Goal: Task Accomplishment & Management: Use online tool/utility

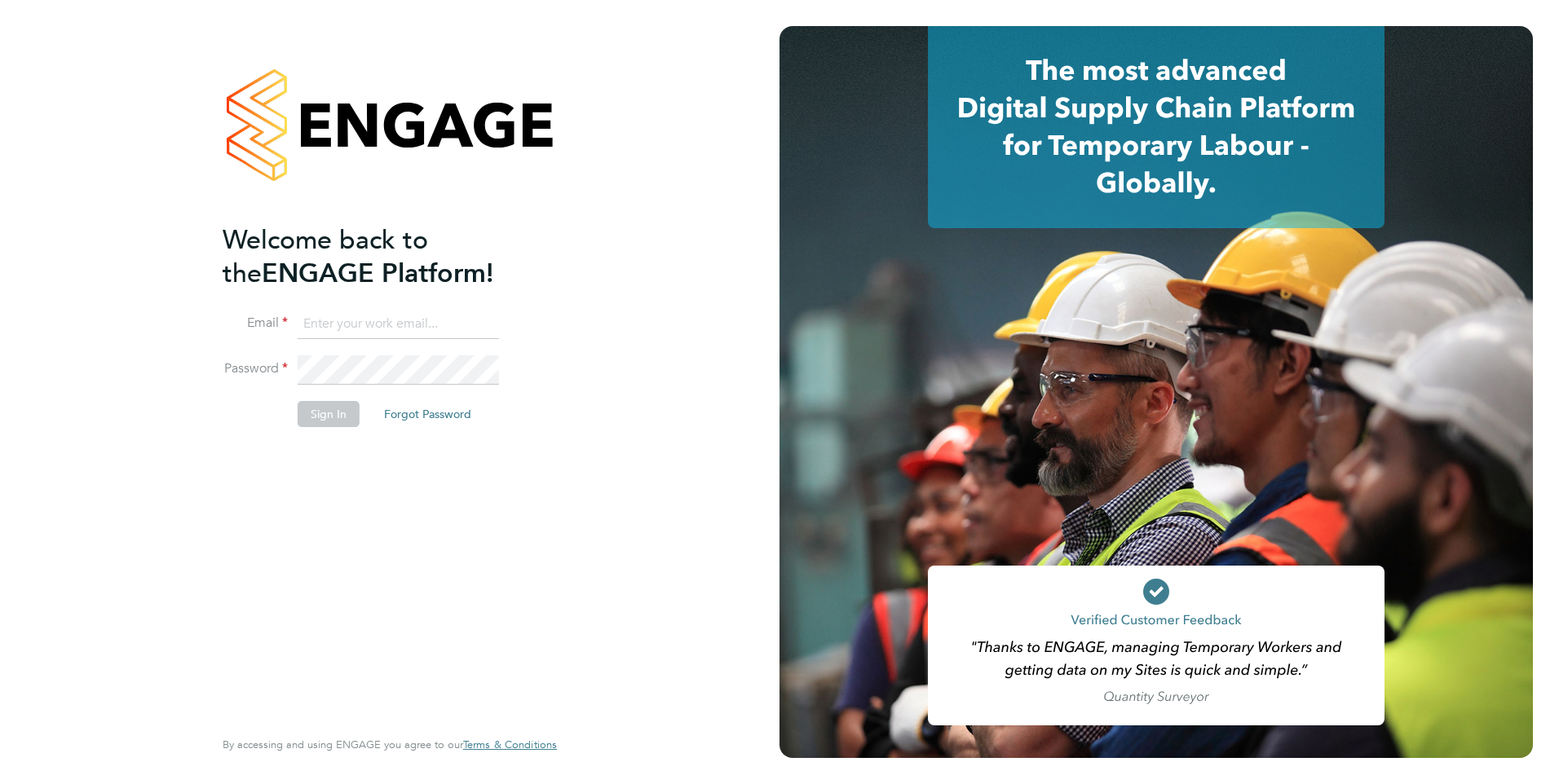
type input "[PERSON_NAME][EMAIL_ADDRESS][PERSON_NAME][DOMAIN_NAME]"
click at [321, 284] on button "Sign In" at bounding box center [328, 414] width 62 height 26
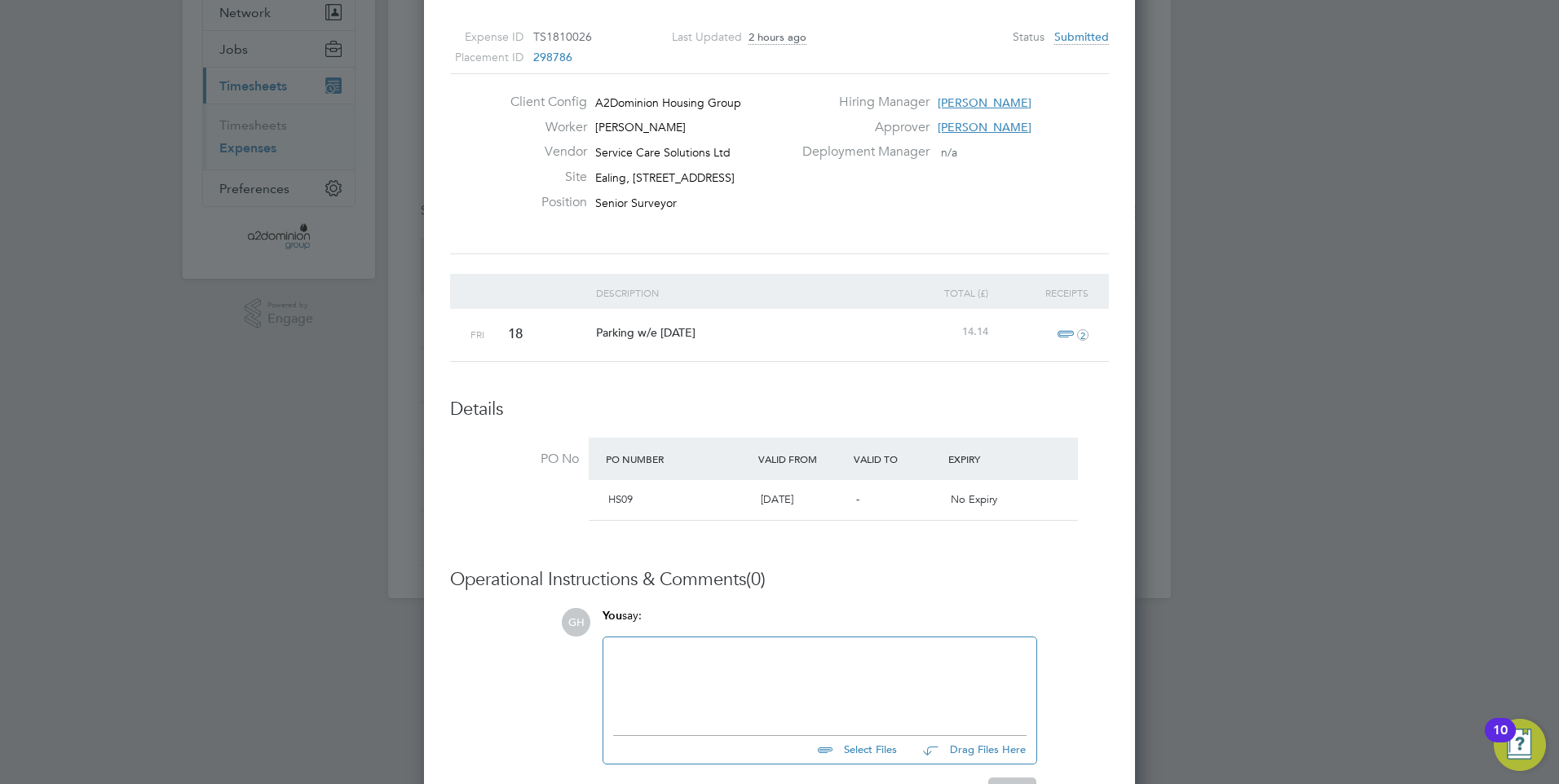
click at [1084, 334] on icon "2" at bounding box center [1082, 334] width 11 height 11
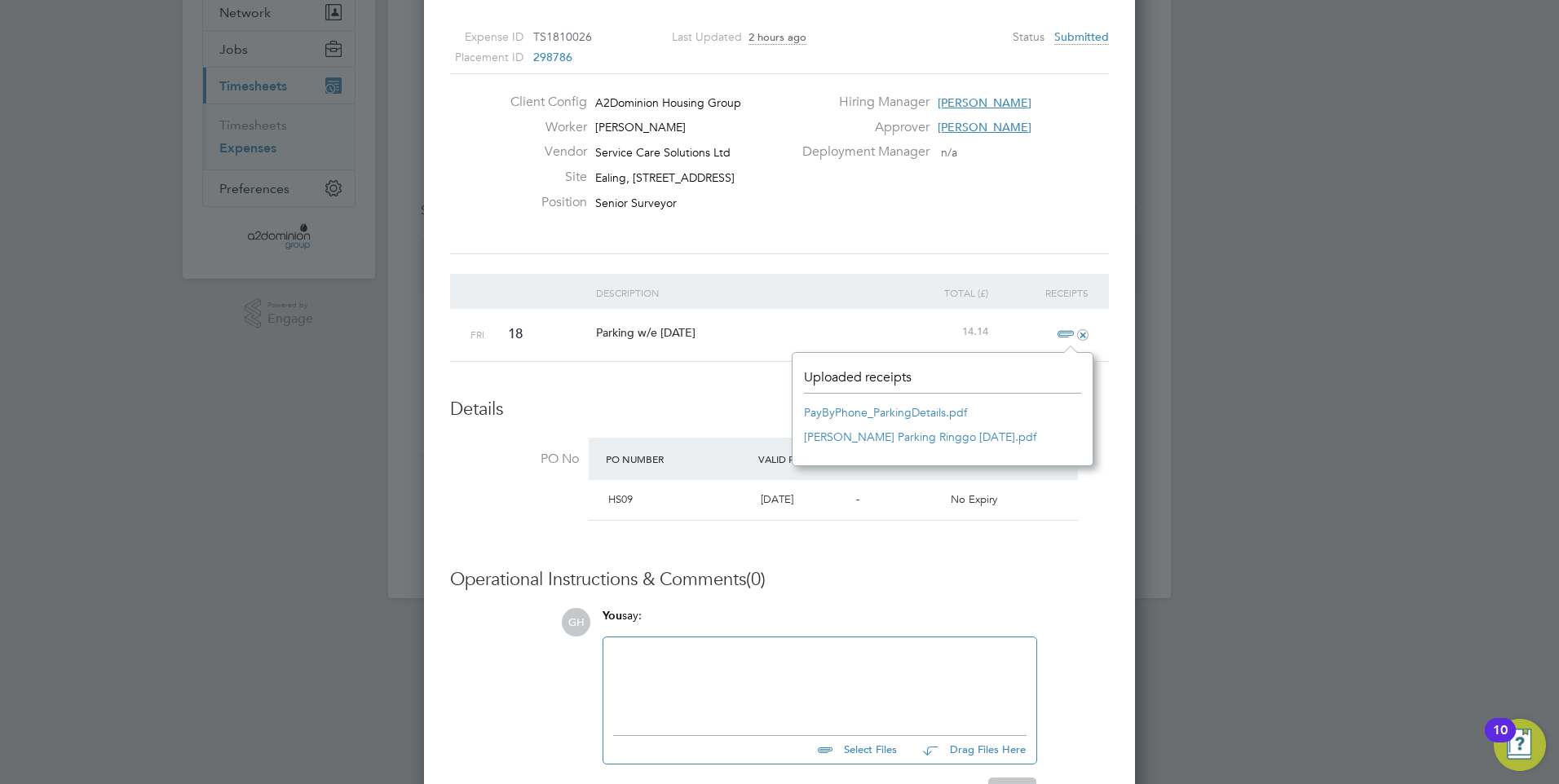
click at [1266, 465] on div at bounding box center [780, 392] width 1559 height 784
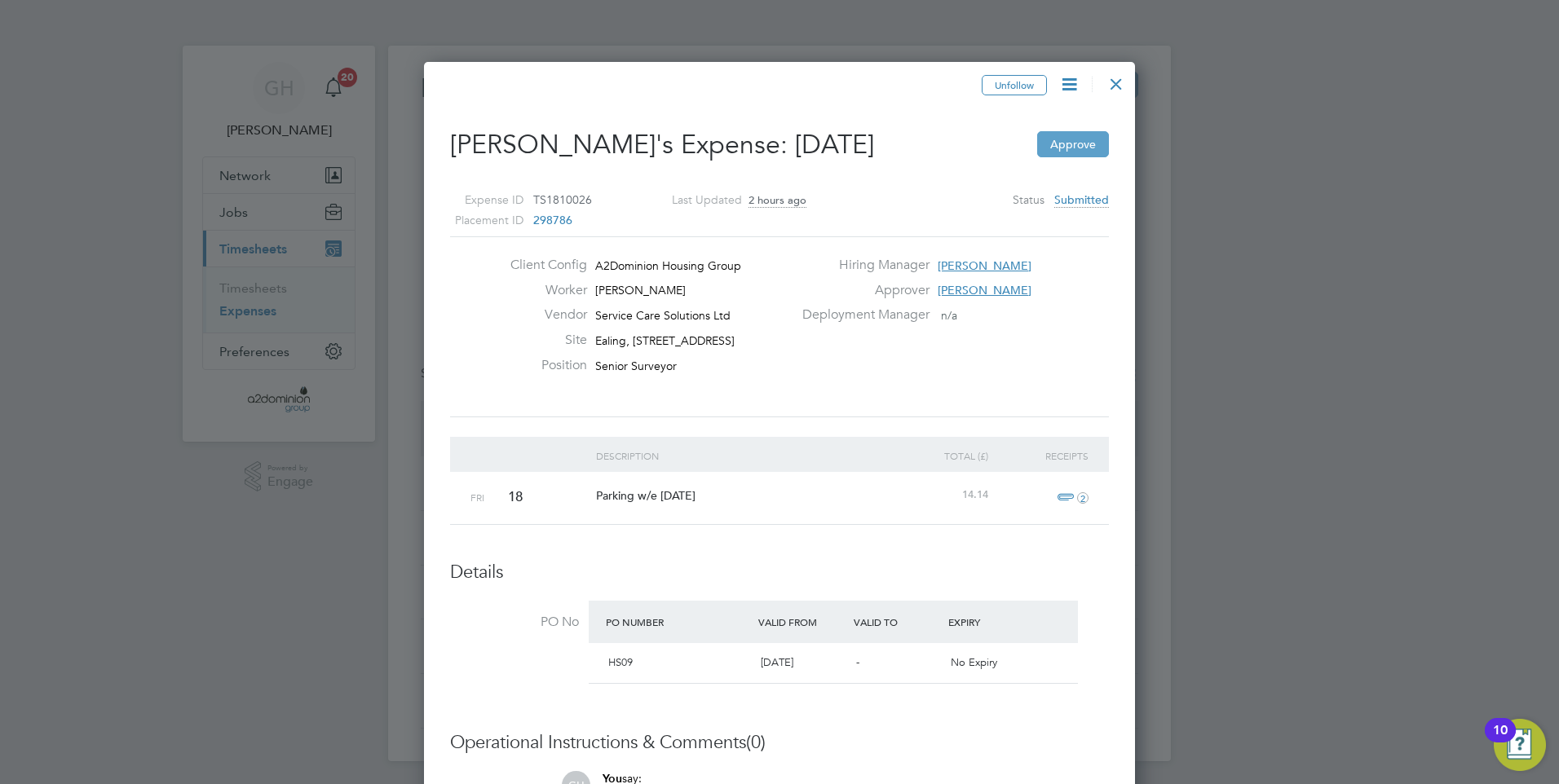
click at [1069, 143] on button "Approve" at bounding box center [1073, 144] width 72 height 26
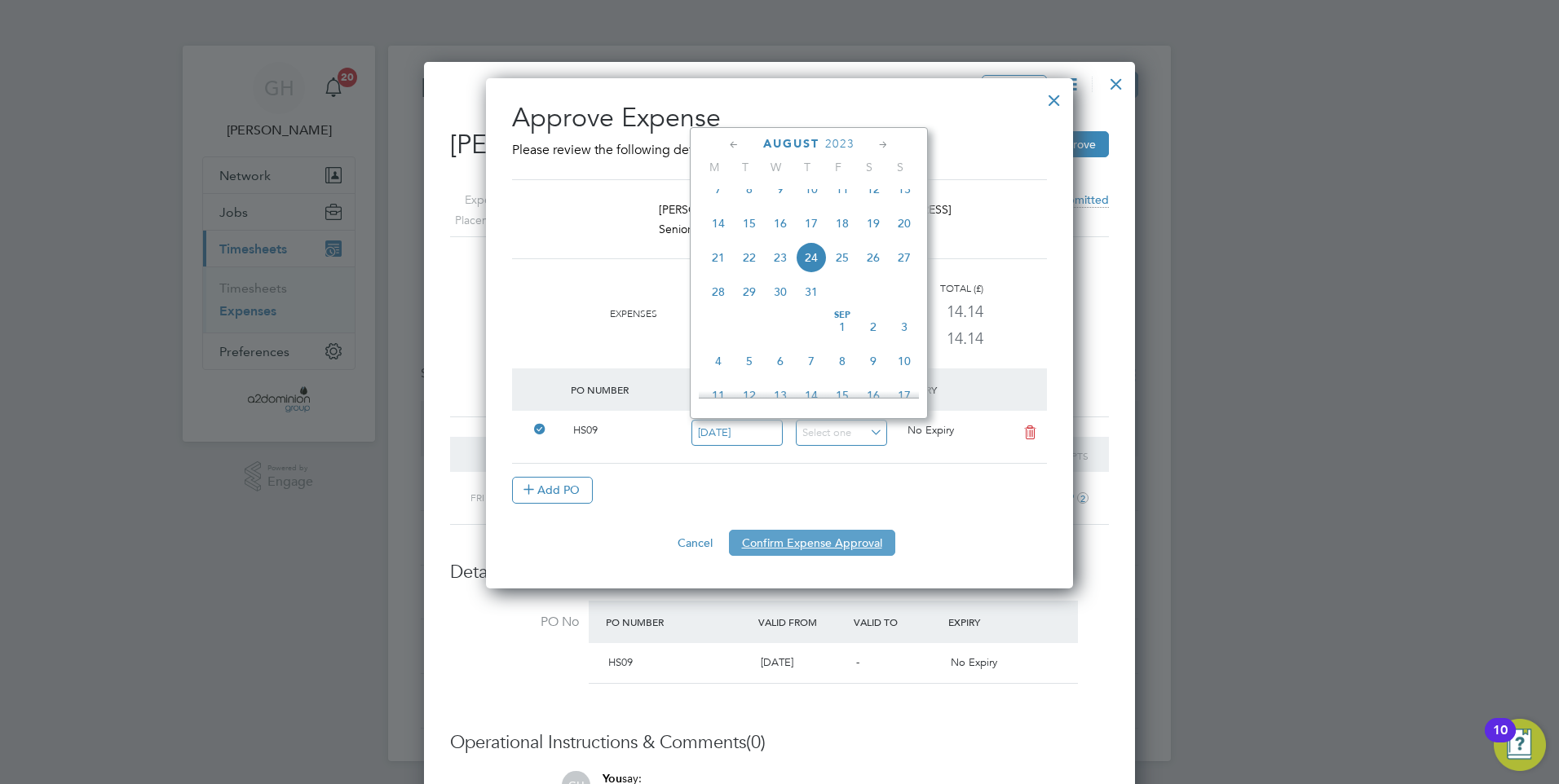
click at [833, 539] on button "Confirm Expense Approval" at bounding box center [811, 543] width 166 height 26
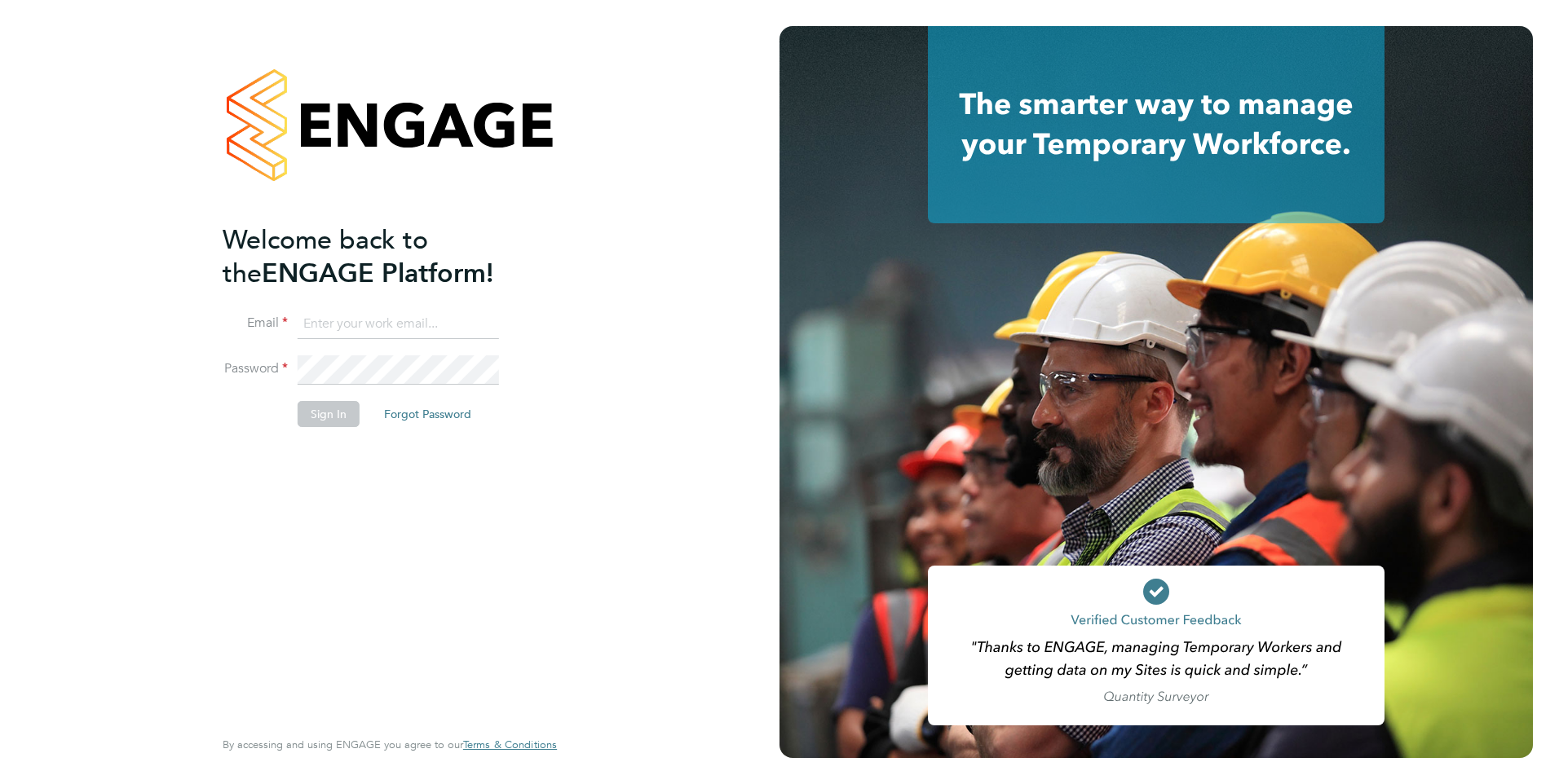
type input "[PERSON_NAME][EMAIL_ADDRESS][PERSON_NAME][DOMAIN_NAME]"
click at [324, 416] on button "Sign In" at bounding box center [328, 414] width 62 height 26
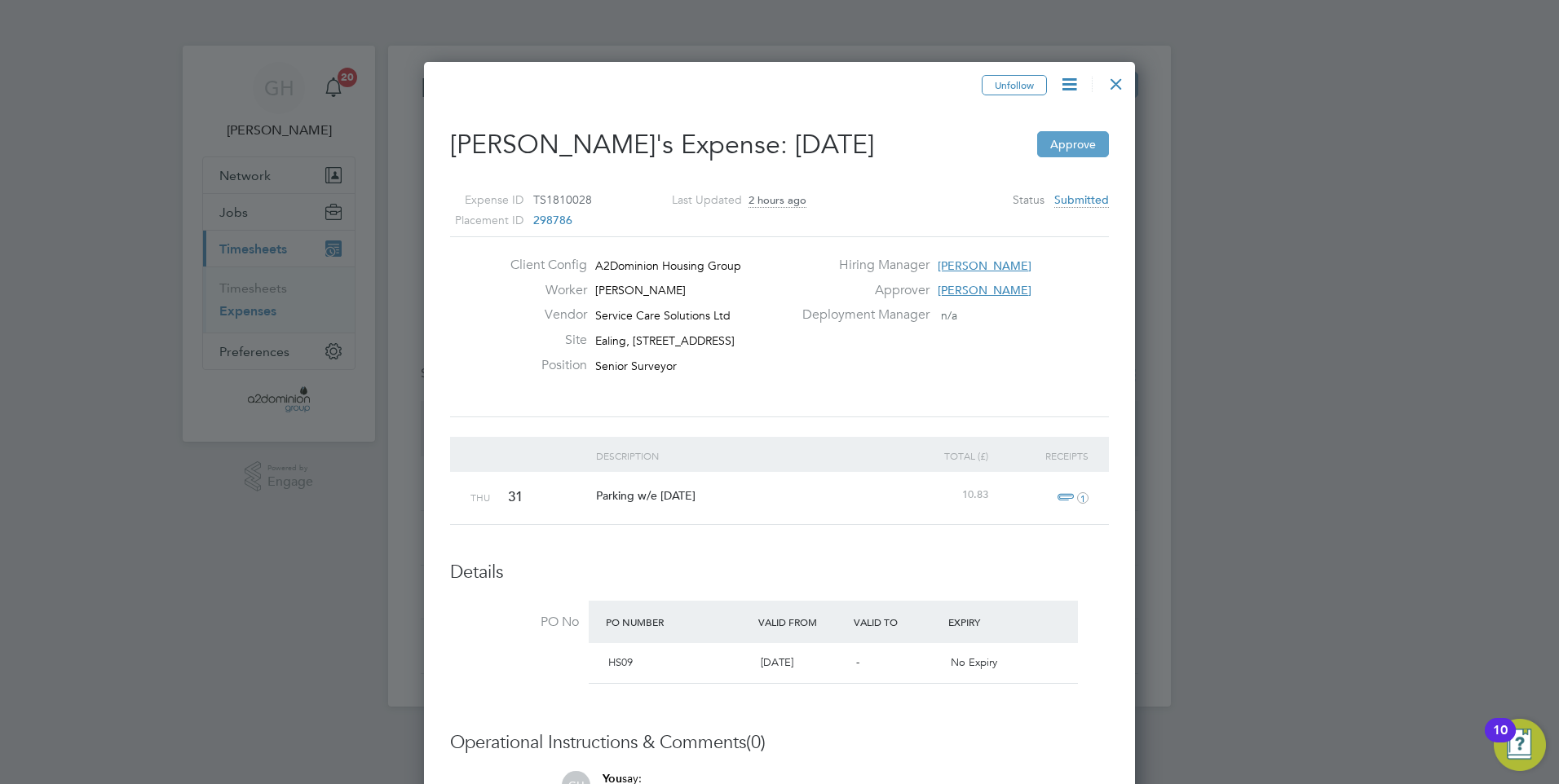
click at [1070, 143] on button "Approve" at bounding box center [1073, 144] width 72 height 26
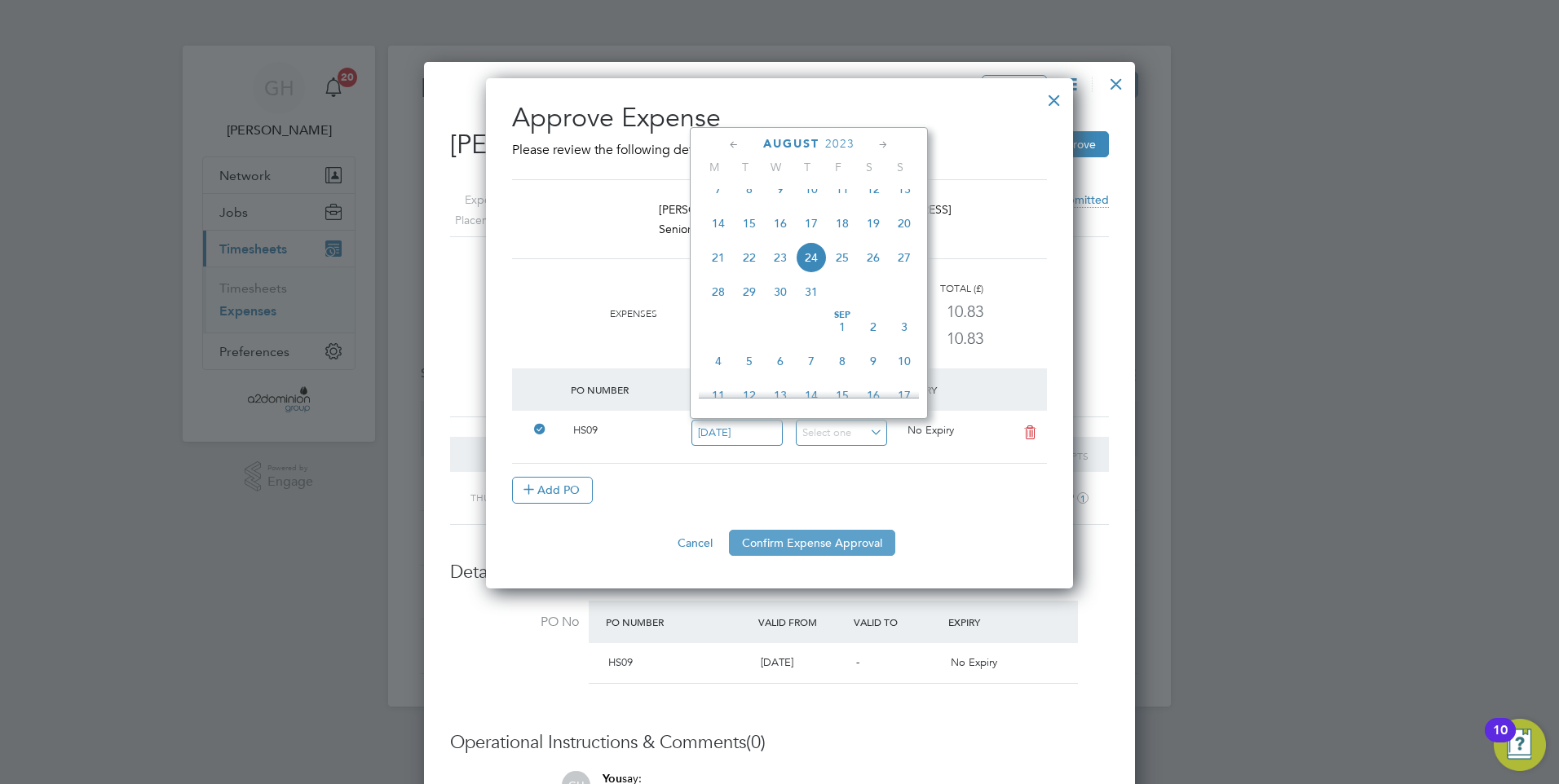
click at [828, 539] on button "Confirm Expense Approval" at bounding box center [811, 543] width 166 height 26
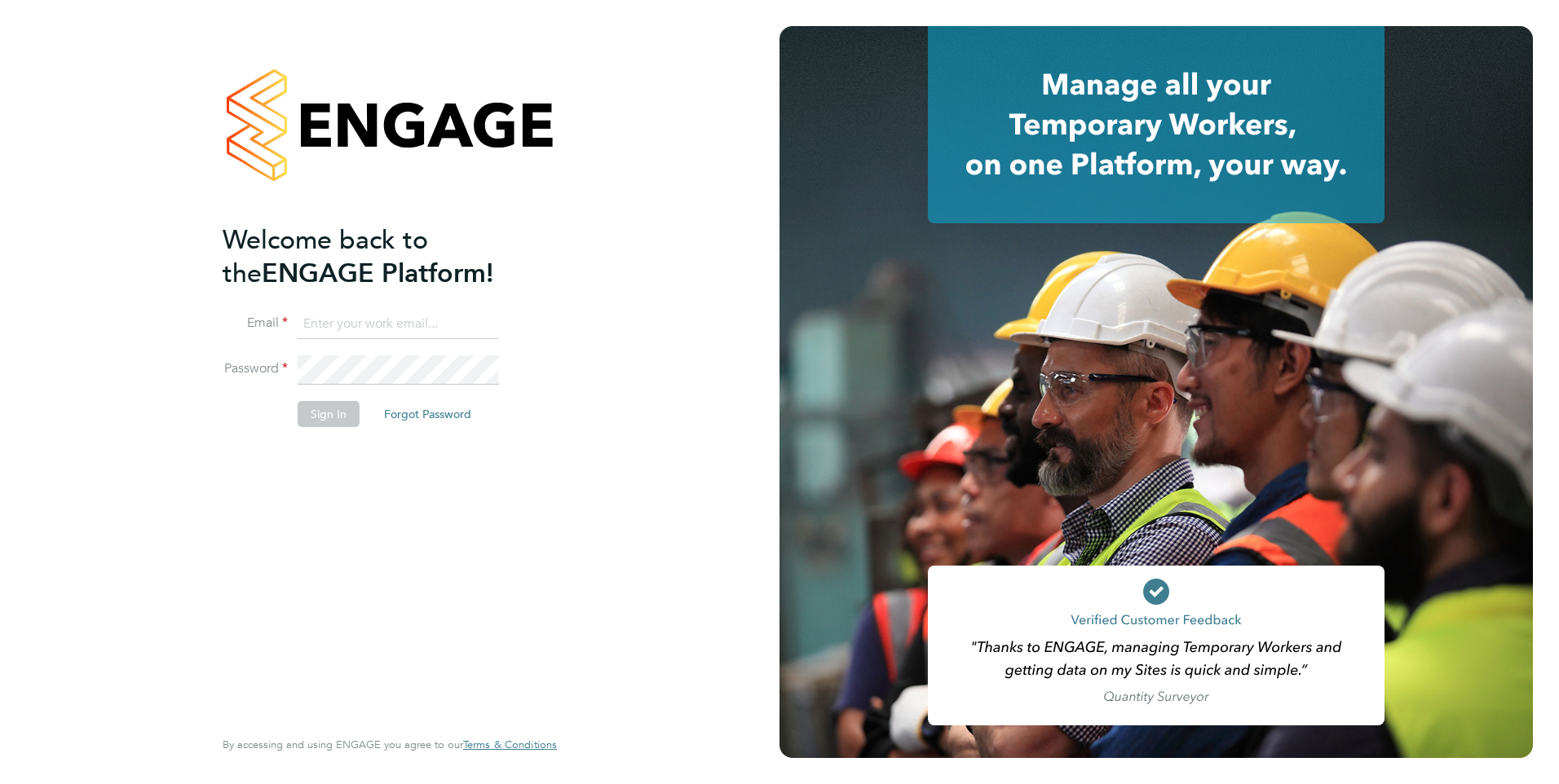
type input "[PERSON_NAME][EMAIL_ADDRESS][PERSON_NAME][DOMAIN_NAME]"
click at [320, 414] on button "Sign In" at bounding box center [328, 414] width 62 height 26
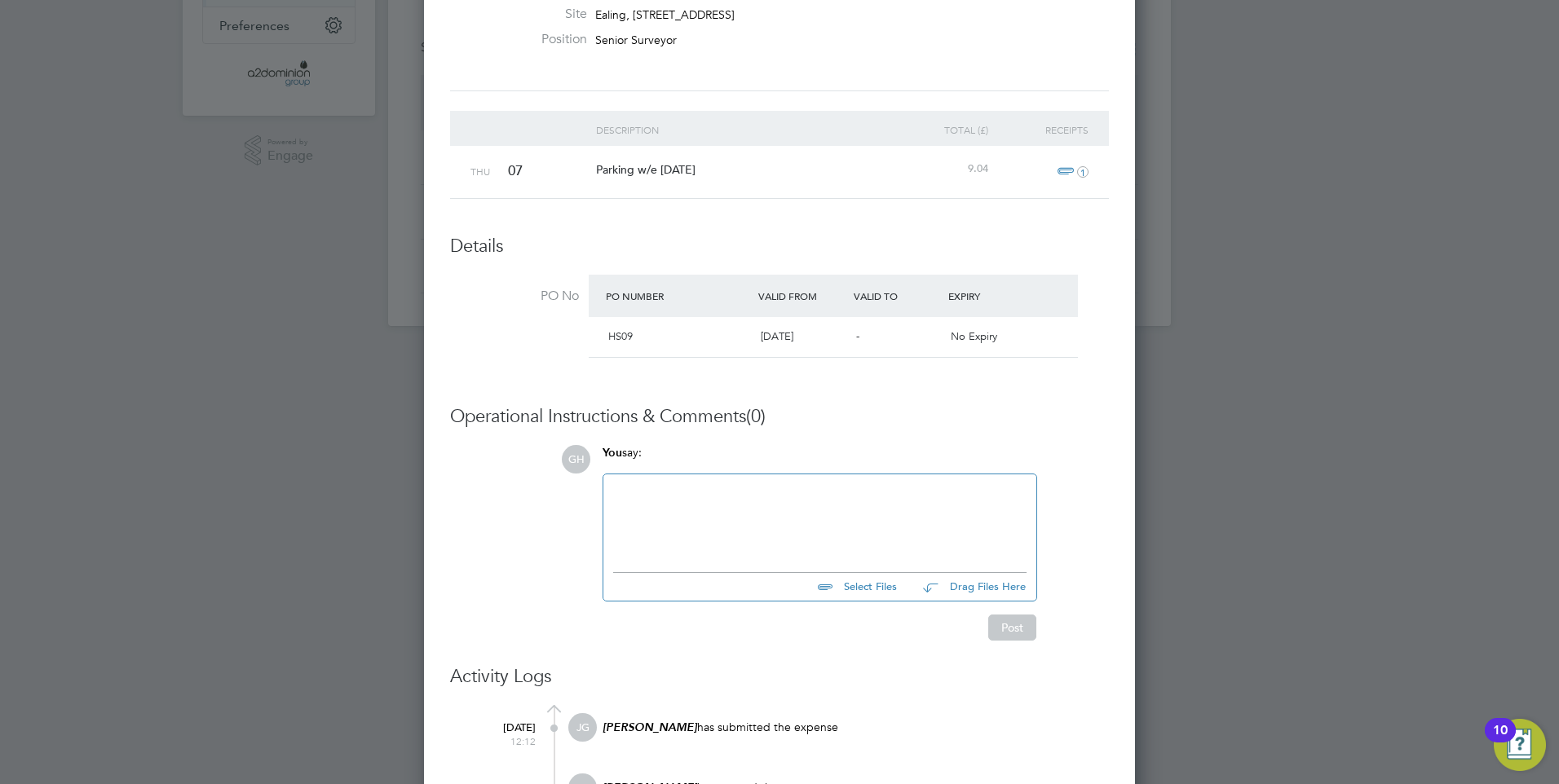
scroll to position [390, 0]
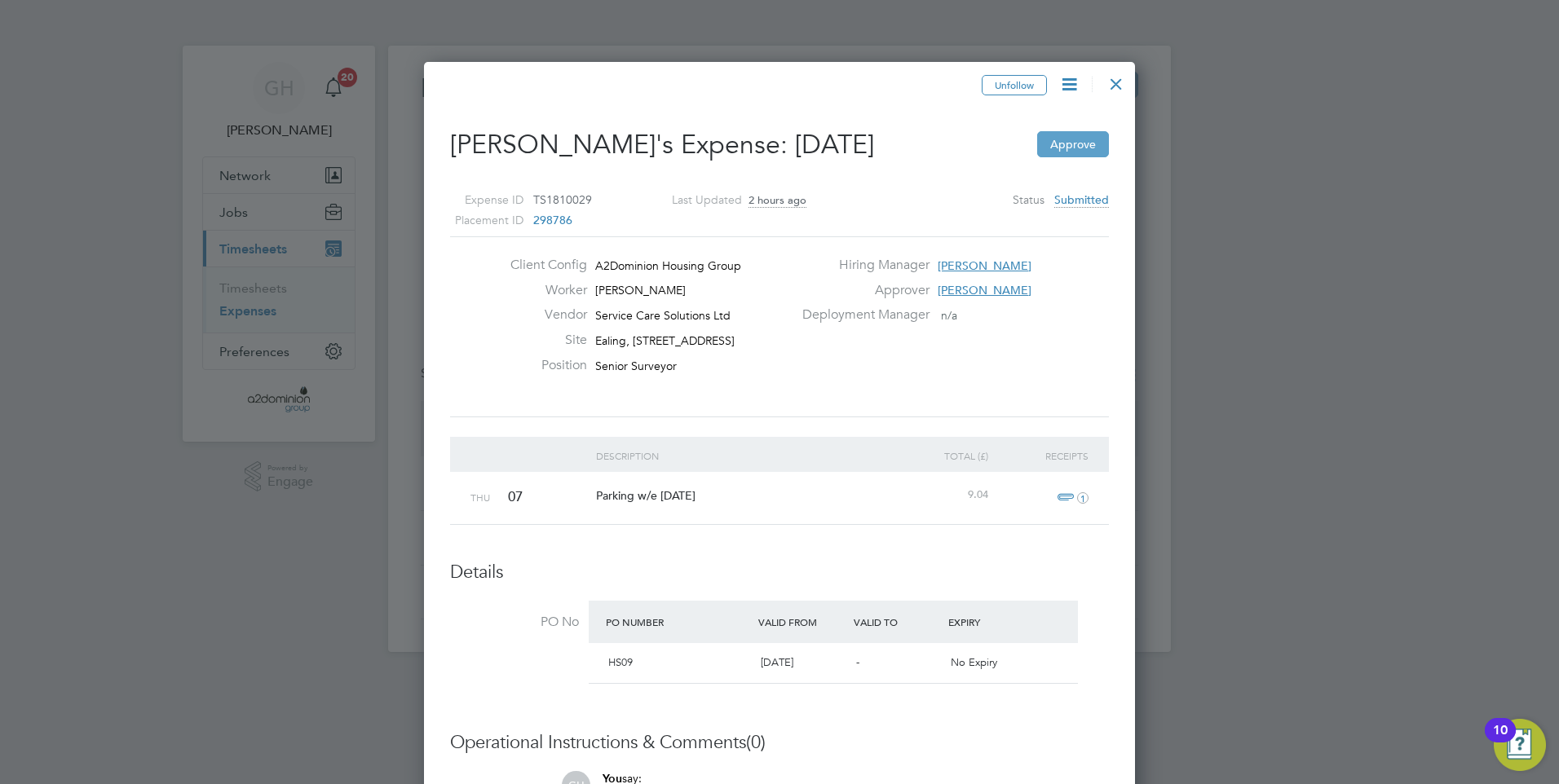
click at [1068, 143] on button "Approve" at bounding box center [1073, 144] width 72 height 26
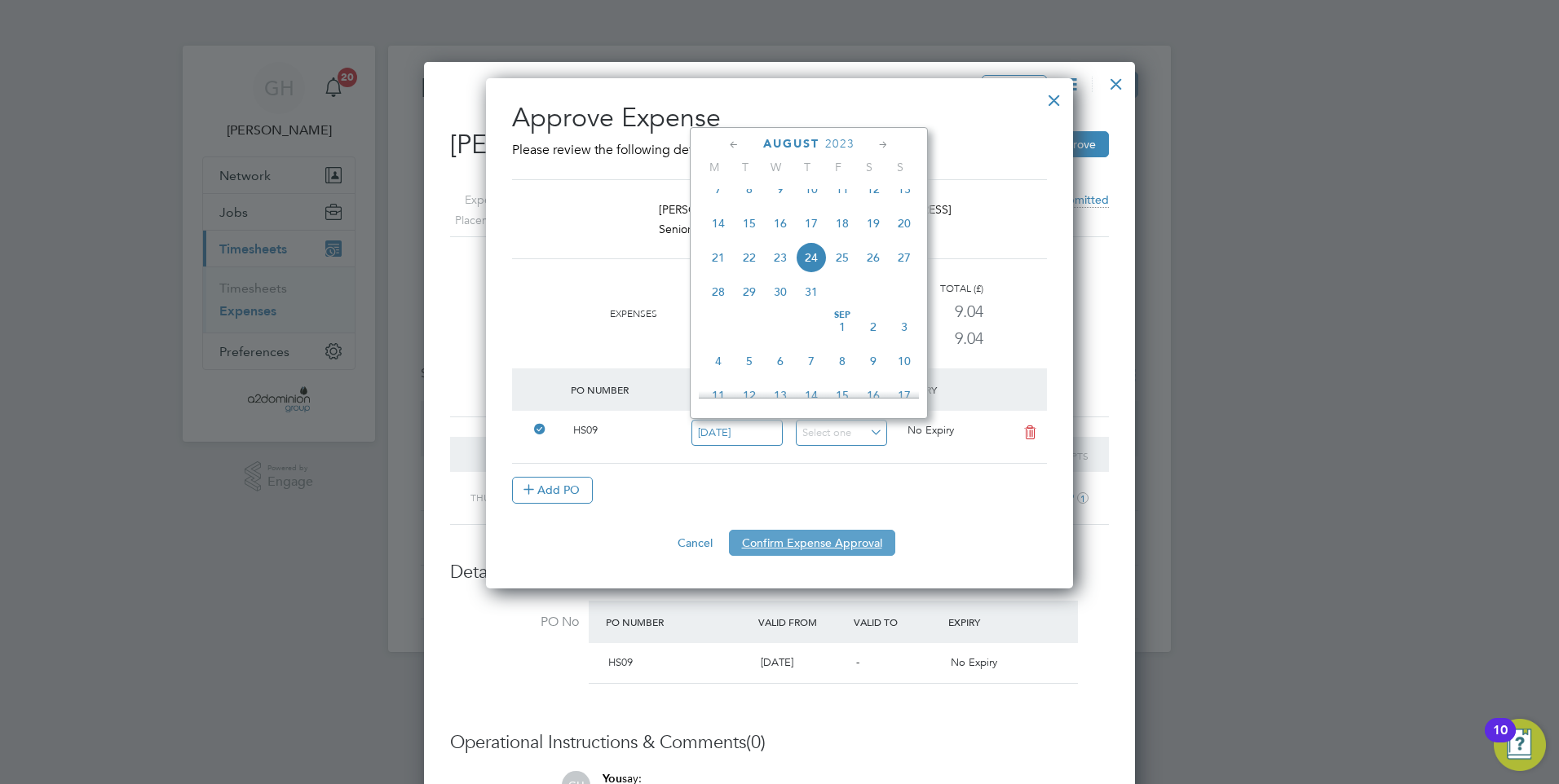
click at [814, 544] on button "Confirm Expense Approval" at bounding box center [811, 543] width 166 height 26
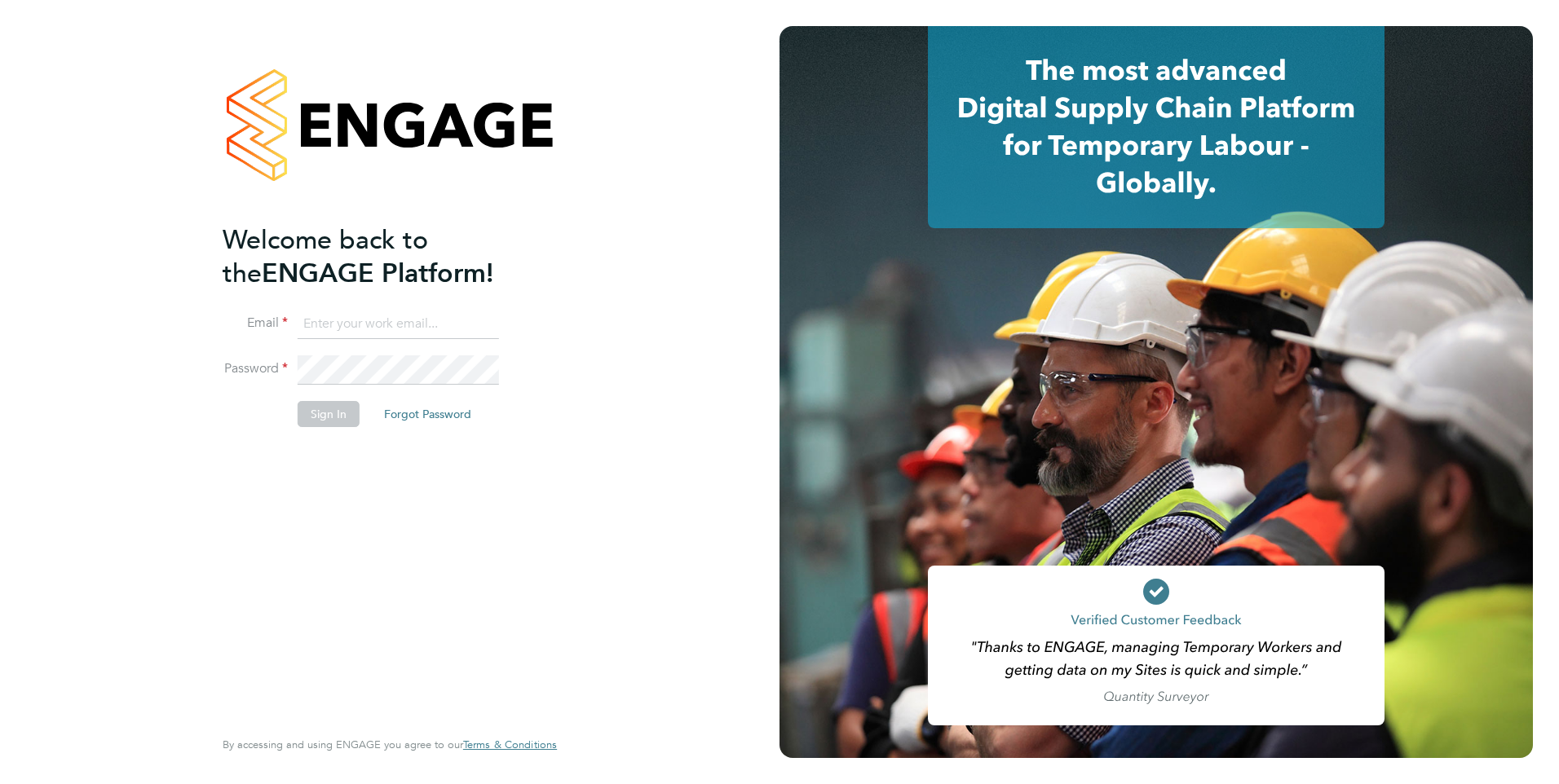
type input "[PERSON_NAME][EMAIL_ADDRESS][PERSON_NAME][DOMAIN_NAME]"
click at [335, 412] on button "Sign In" at bounding box center [328, 414] width 62 height 26
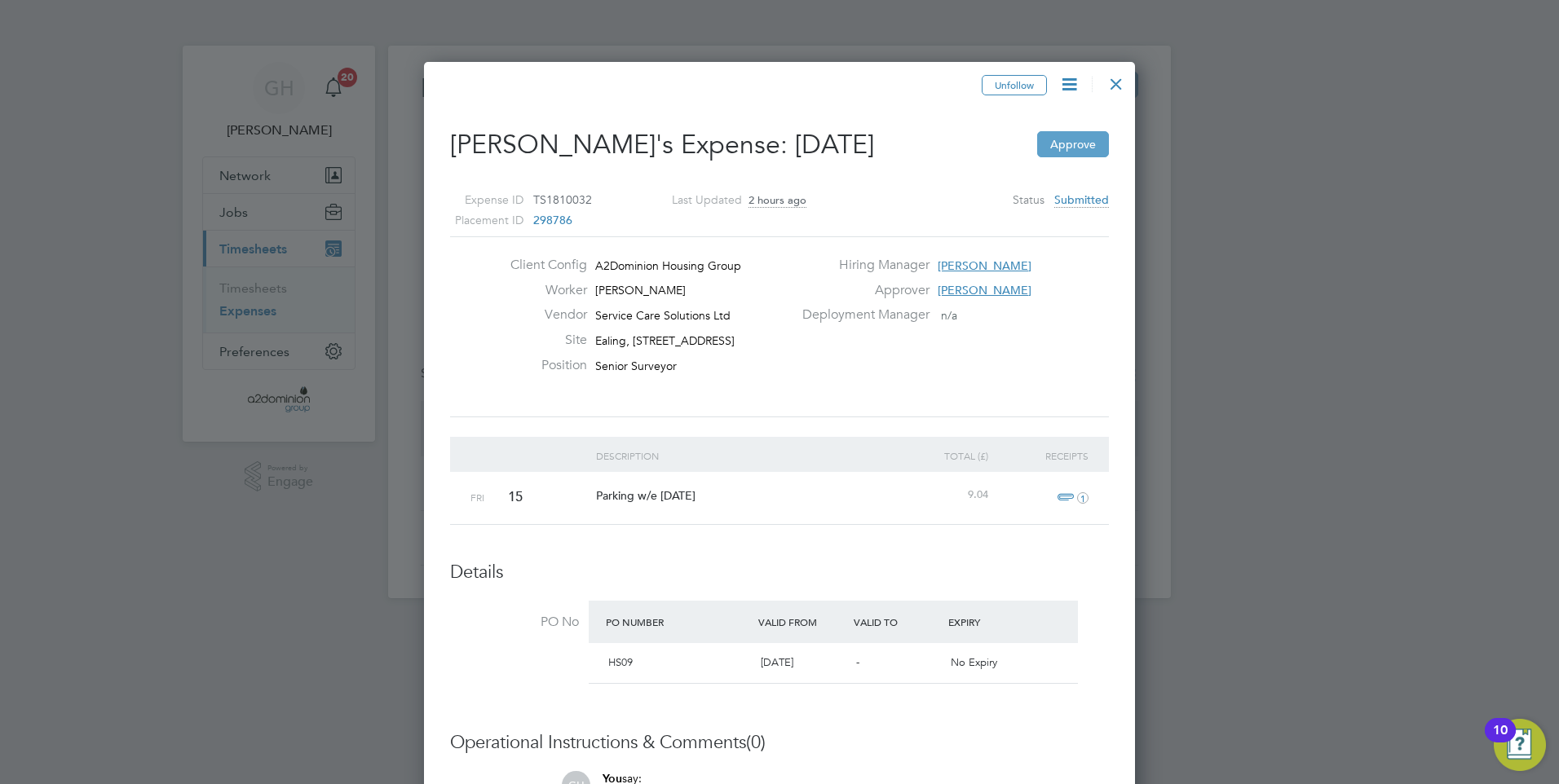
click at [1072, 143] on button "Approve" at bounding box center [1073, 144] width 72 height 26
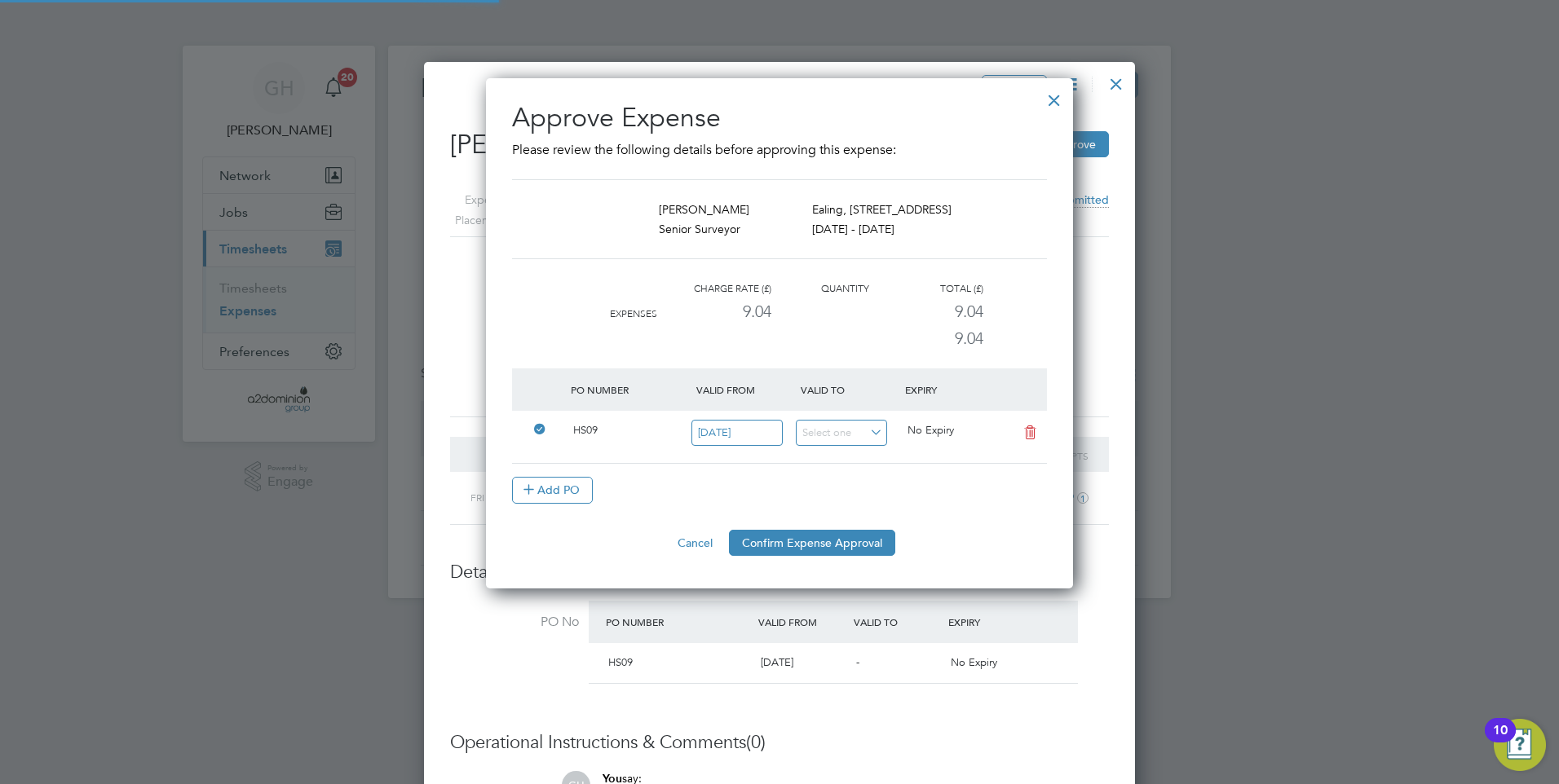
scroll to position [8, 8]
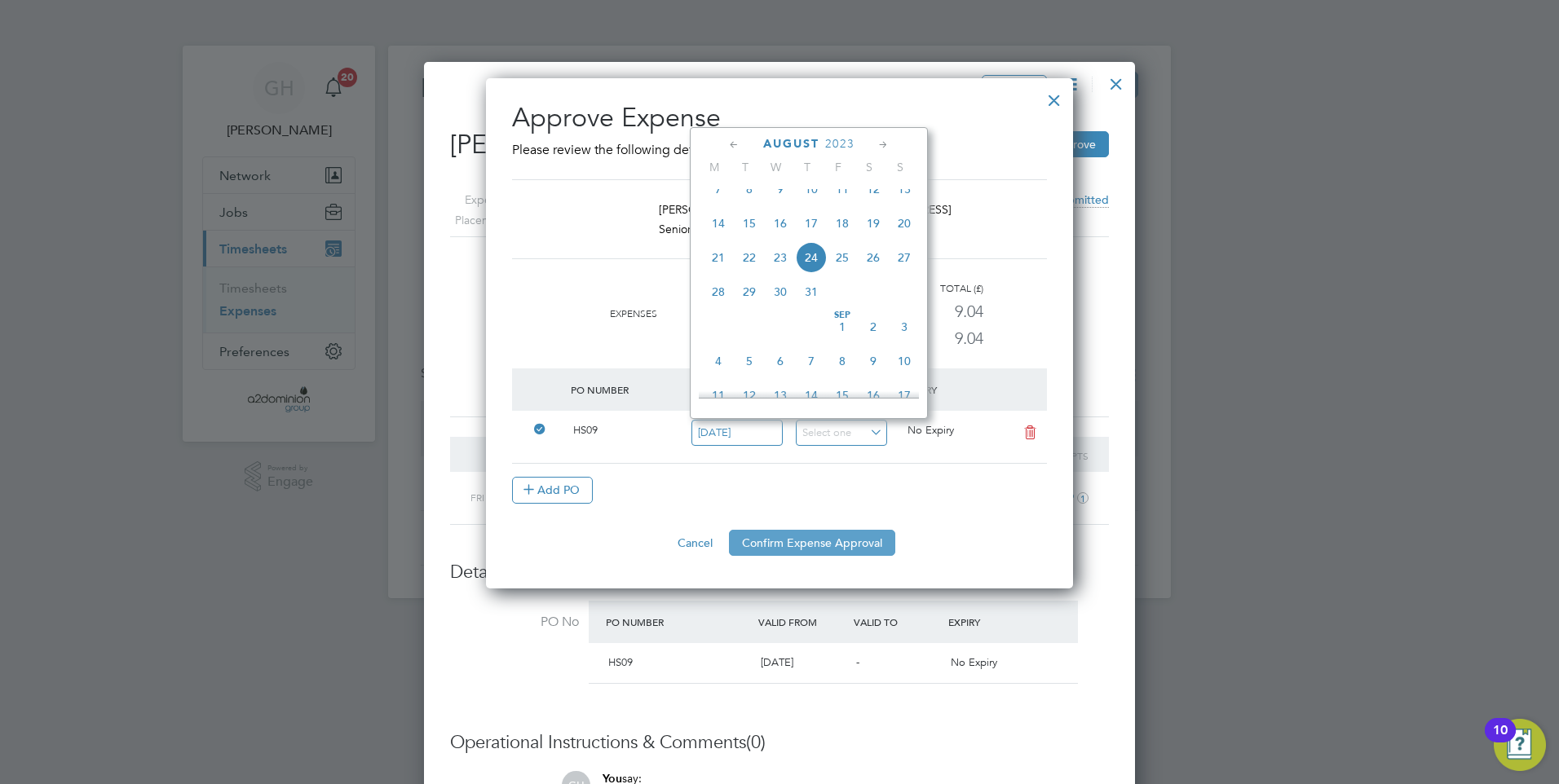
click at [822, 537] on button "Confirm Expense Approval" at bounding box center [811, 543] width 166 height 26
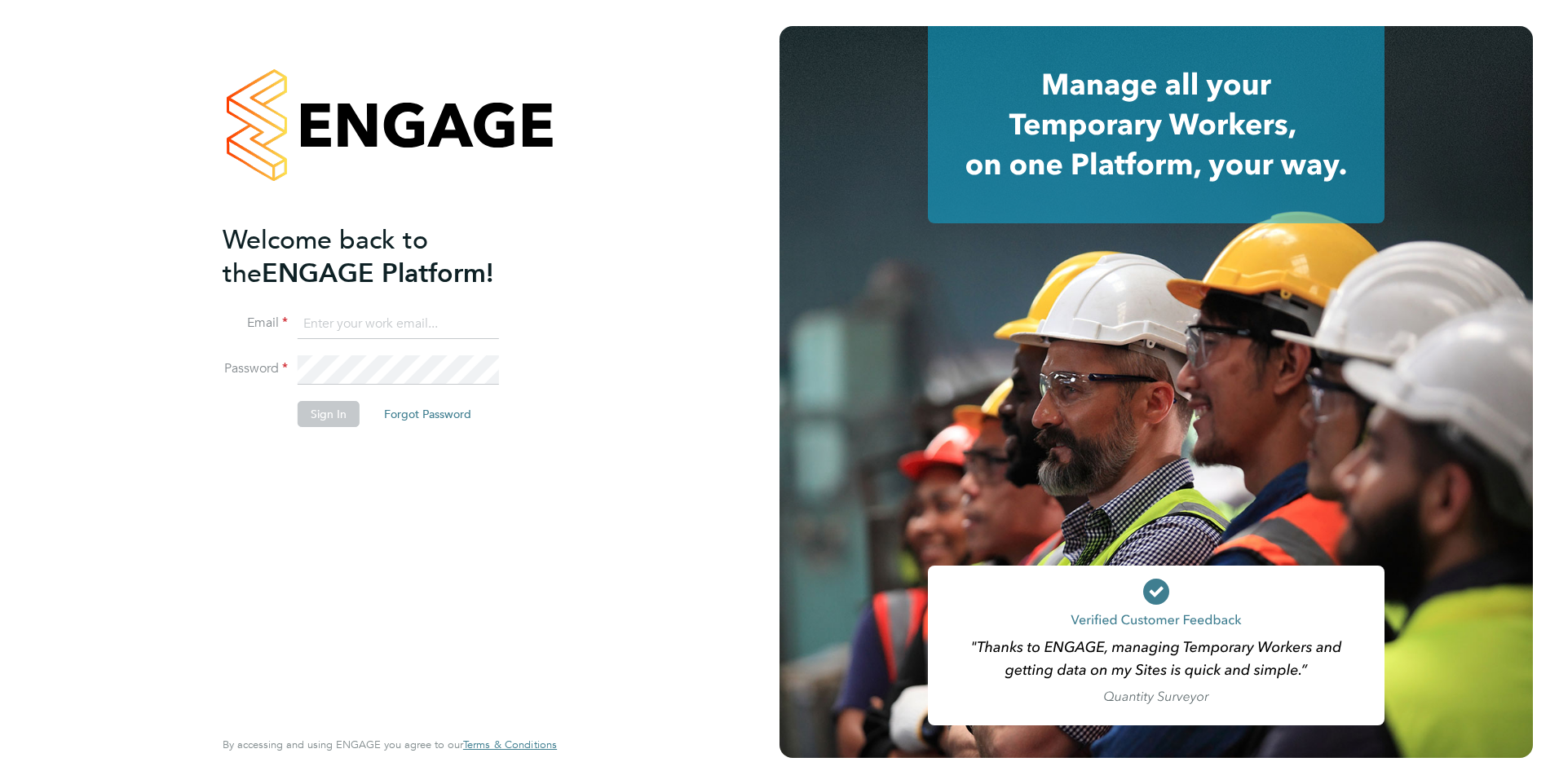
type input "[PERSON_NAME][EMAIL_ADDRESS][PERSON_NAME][DOMAIN_NAME]"
click at [337, 415] on button "Sign In" at bounding box center [328, 414] width 62 height 26
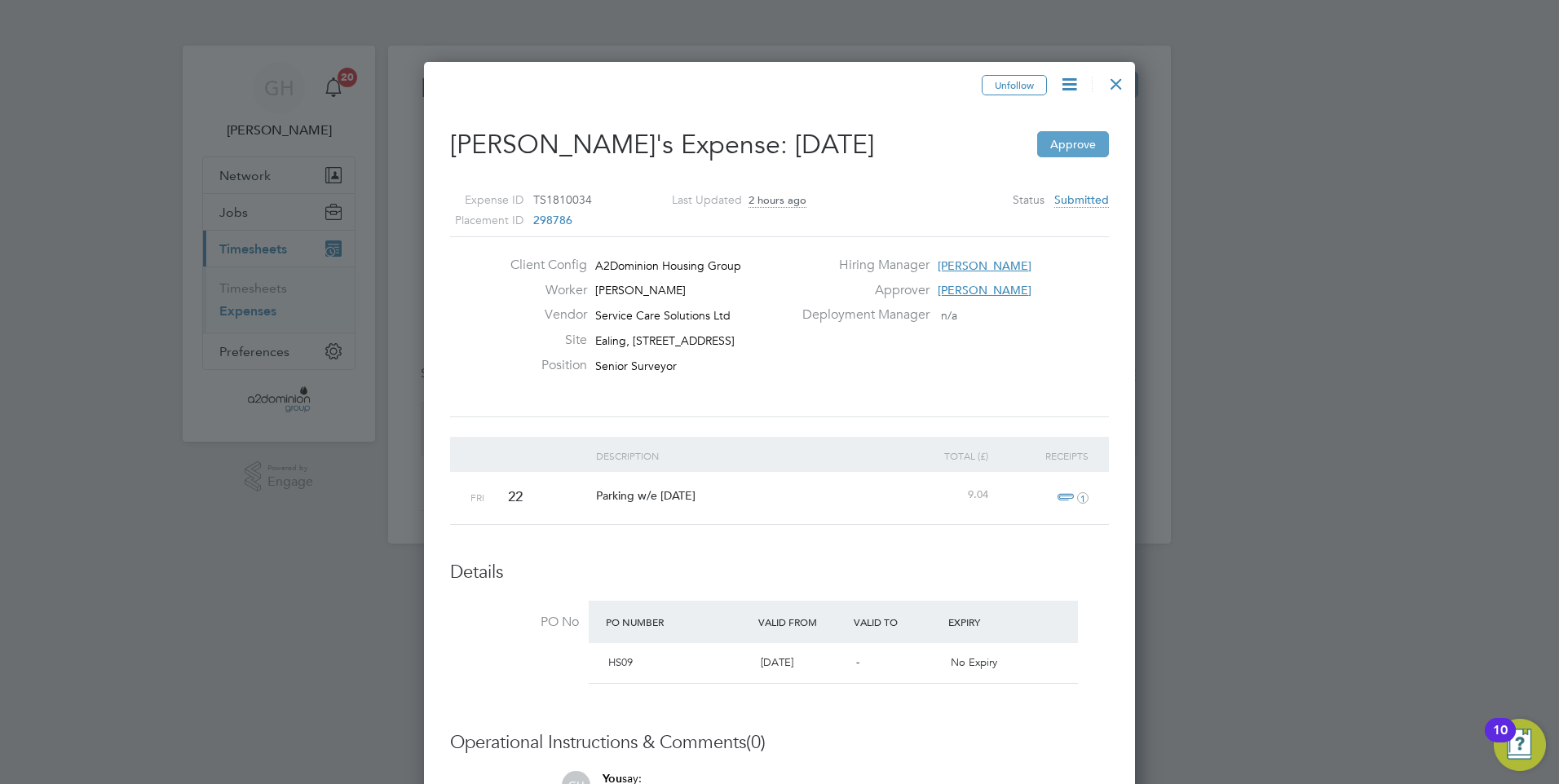
click at [1066, 145] on button "Approve" at bounding box center [1073, 144] width 72 height 26
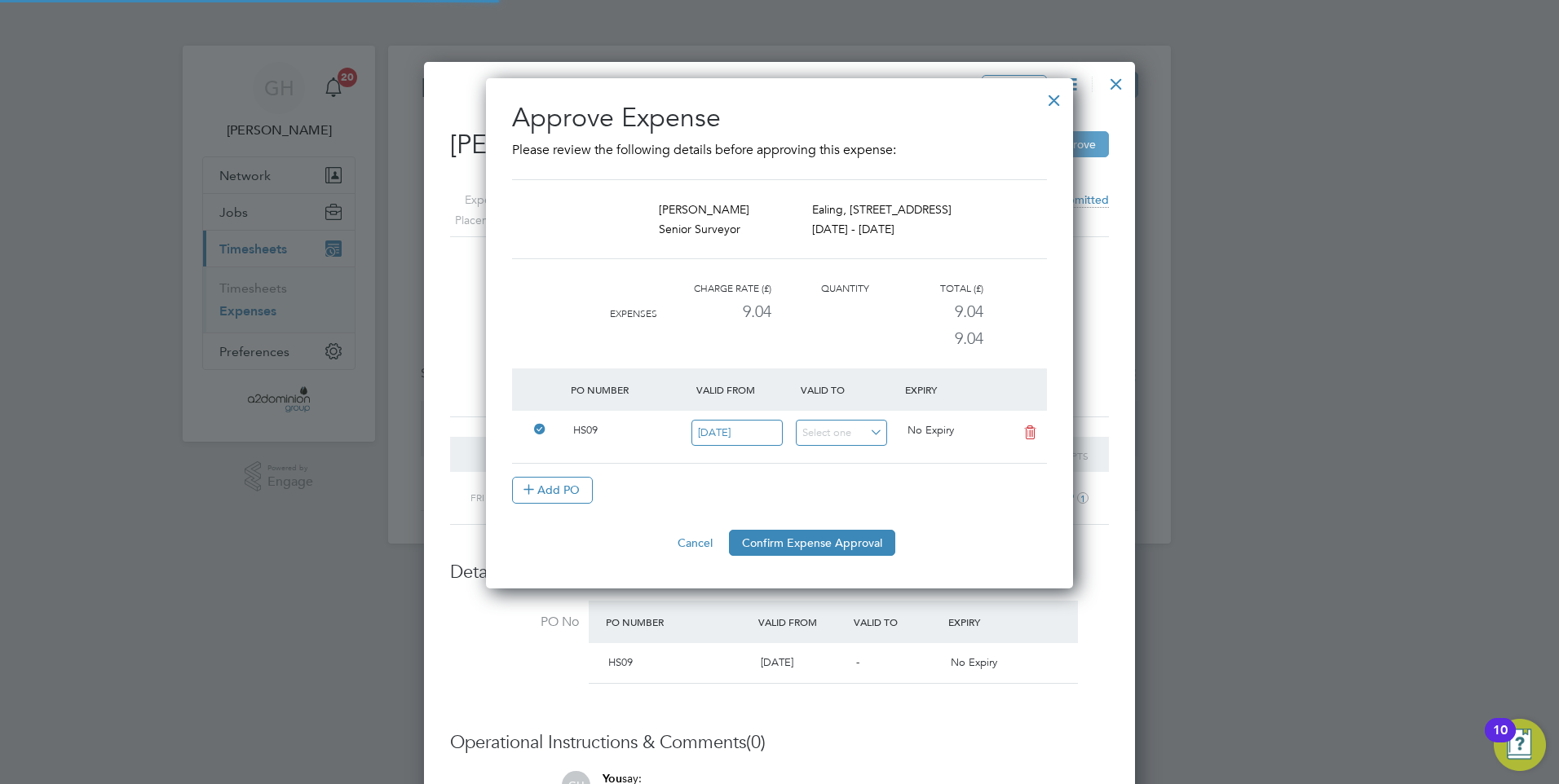
scroll to position [8, 8]
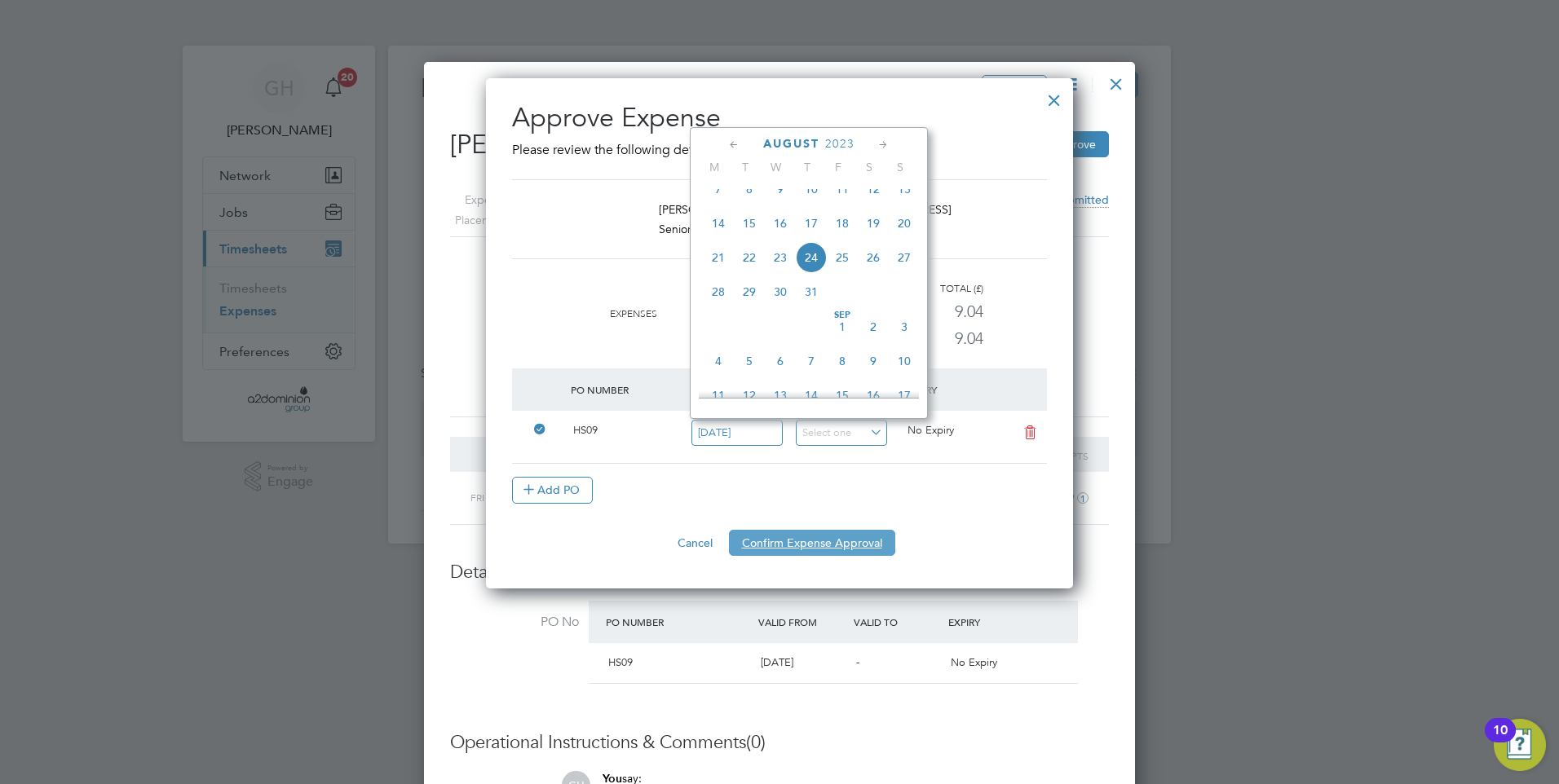
click at [773, 538] on button "Confirm Expense Approval" at bounding box center [811, 543] width 166 height 26
